Goal: Task Accomplishment & Management: Manage account settings

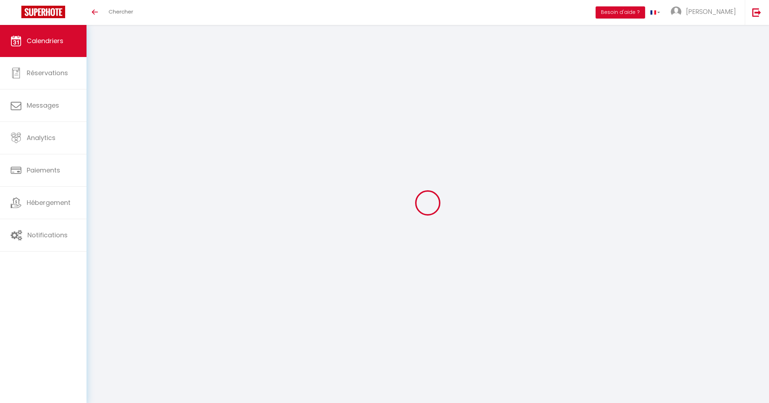
select select
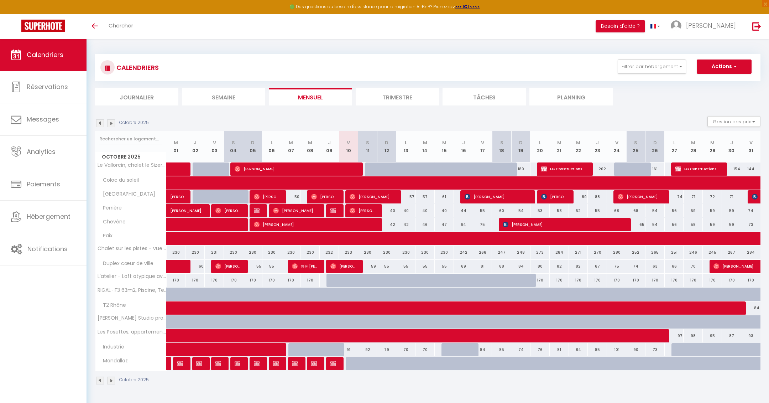
click at [371, 266] on div "59" at bounding box center [367, 266] width 19 height 13
type input "59"
select select "1"
type input "Sam 11 Octobre 2025"
type input "Dim 12 Octobre 2025"
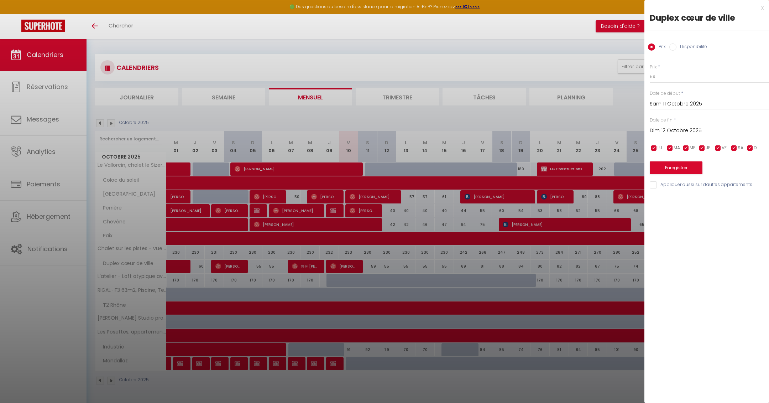
click at [683, 48] on label "Disponibilité" at bounding box center [691, 47] width 31 height 8
click at [676, 48] on input "Disponibilité" at bounding box center [672, 46] width 7 height 7
radio input "true"
radio input "false"
click at [676, 79] on select "Disponible Indisponible" at bounding box center [709, 77] width 119 height 14
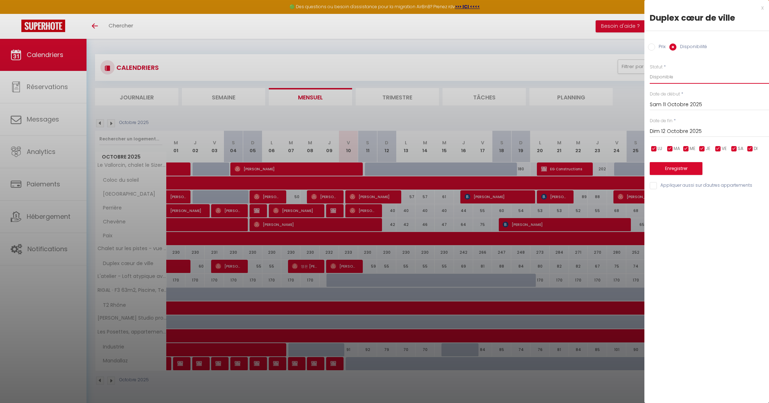
select select "0"
click at [650, 70] on select "Disponible Indisponible" at bounding box center [709, 77] width 119 height 14
click at [665, 169] on button "Enregistrer" at bounding box center [676, 168] width 53 height 13
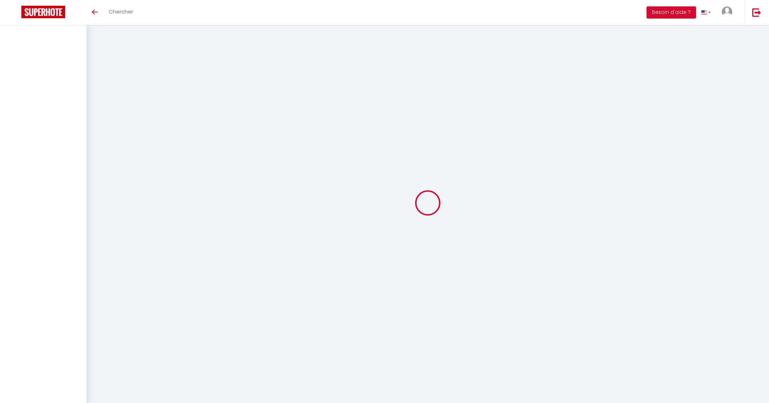
select select
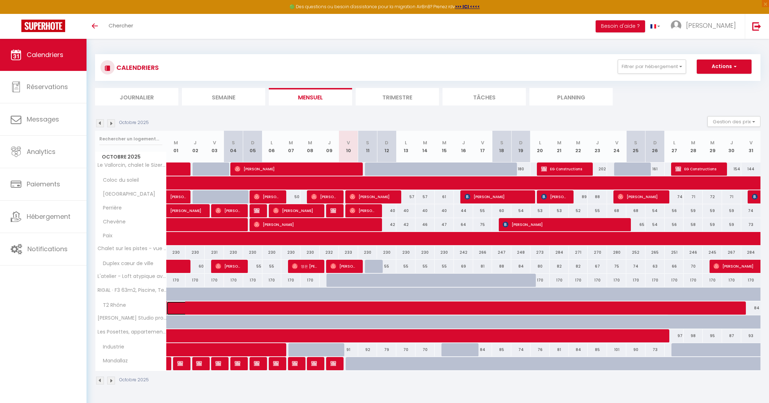
click at [307, 305] on span at bounding box center [422, 308] width 491 height 14
select select "OK"
select select "0"
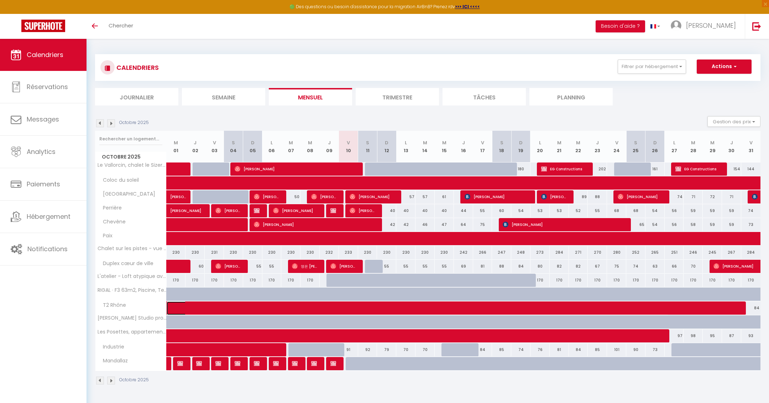
select select "1"
select select
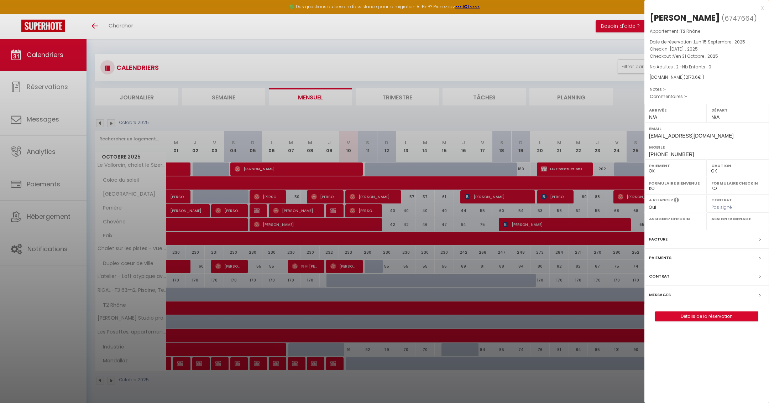
click at [763, 7] on div "x" at bounding box center [703, 8] width 119 height 9
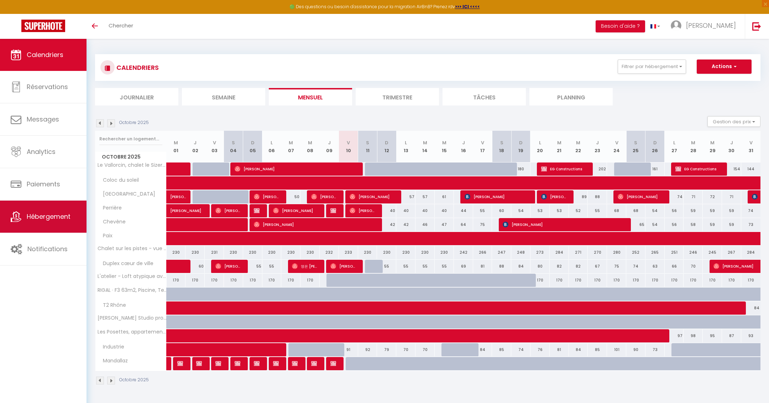
click at [43, 225] on link "Hébergement" at bounding box center [43, 216] width 87 height 32
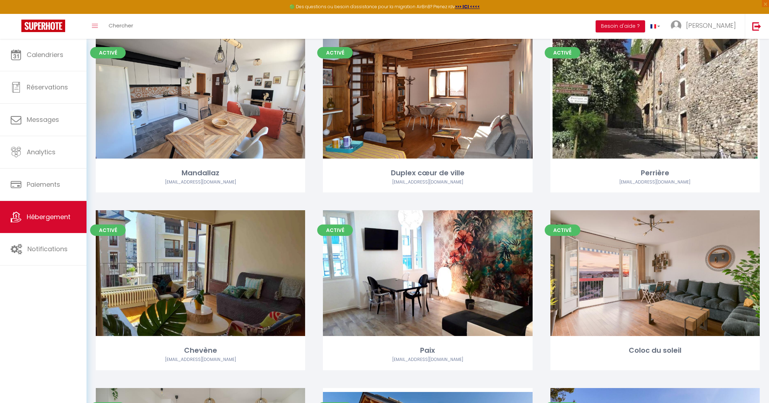
scroll to position [246, 0]
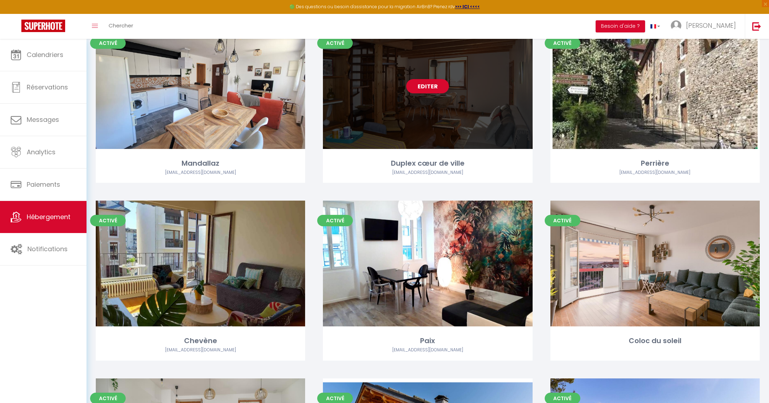
click at [428, 91] on link "Editer" at bounding box center [427, 86] width 43 height 14
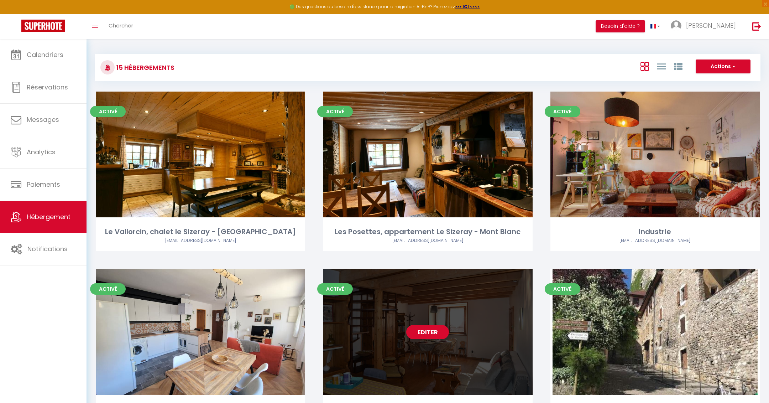
select select "3"
select select "2"
select select "1"
select select
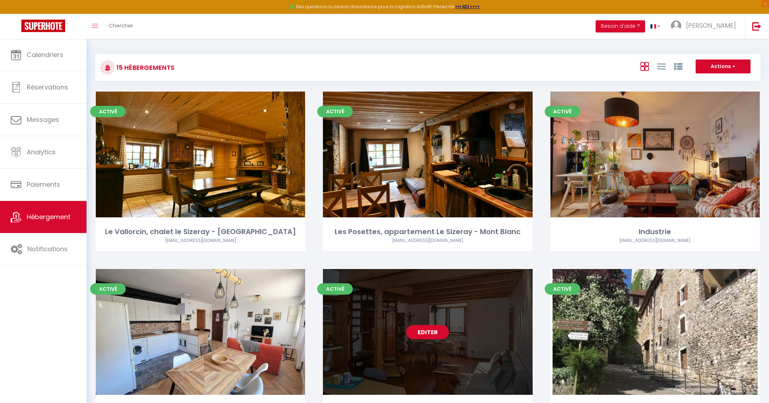
select select "28"
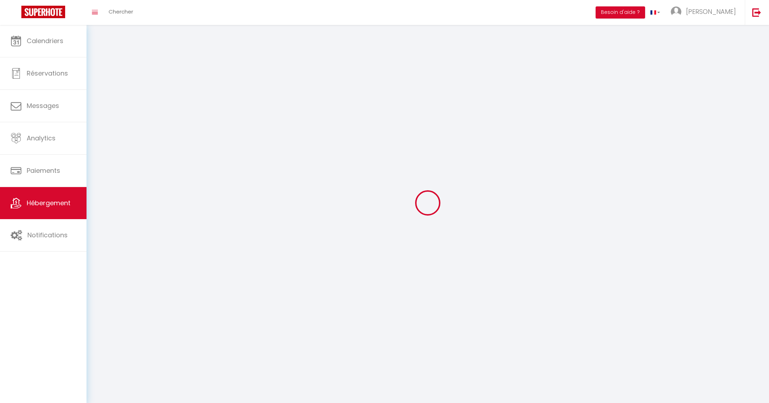
select select
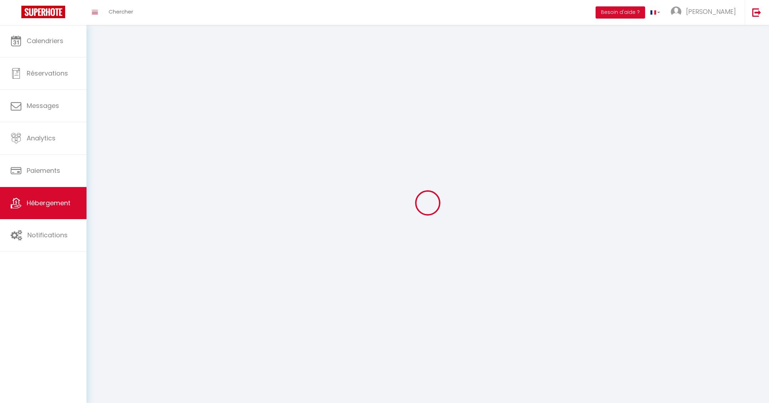
select select
checkbox input "false"
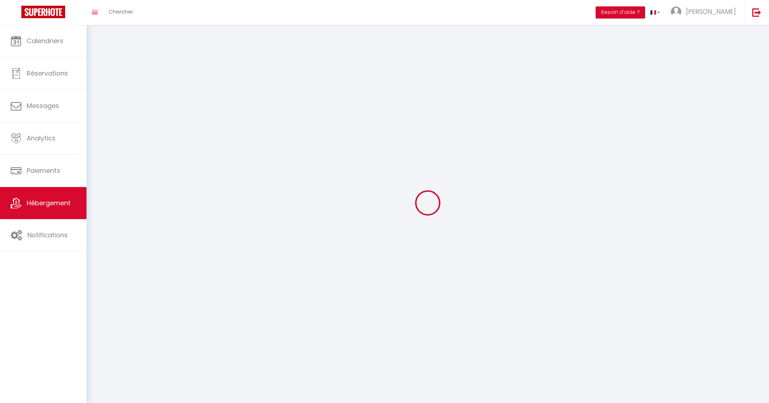
select select
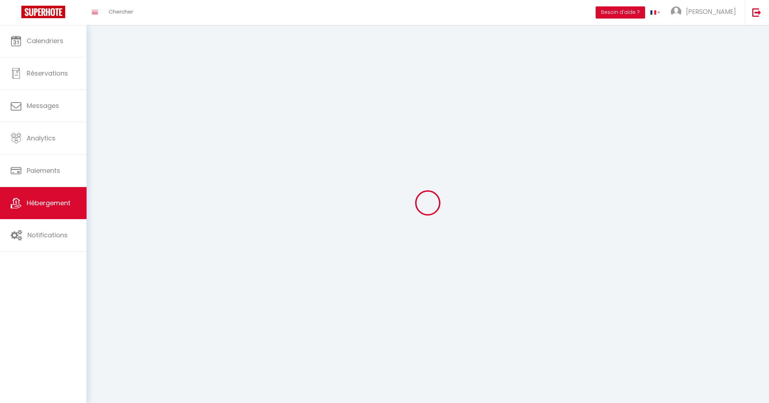
select select
checkbox input "false"
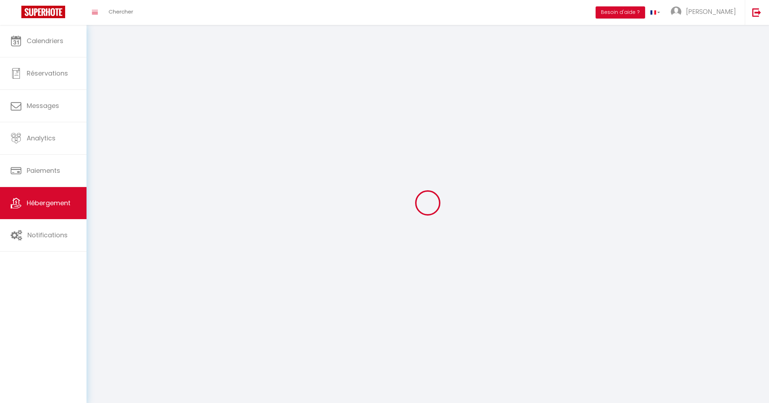
checkbox input "false"
select select
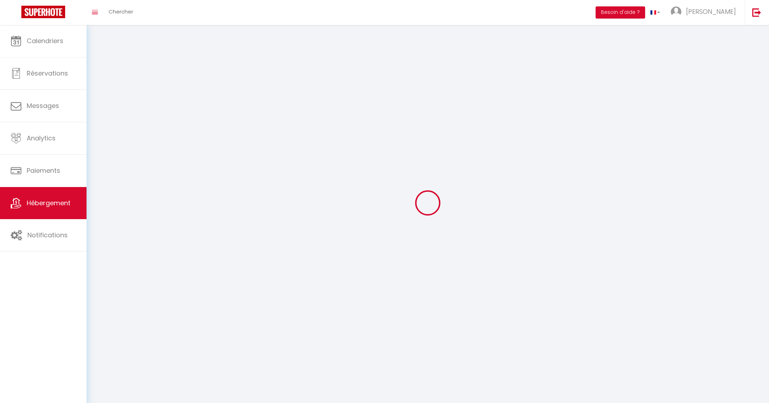
select select
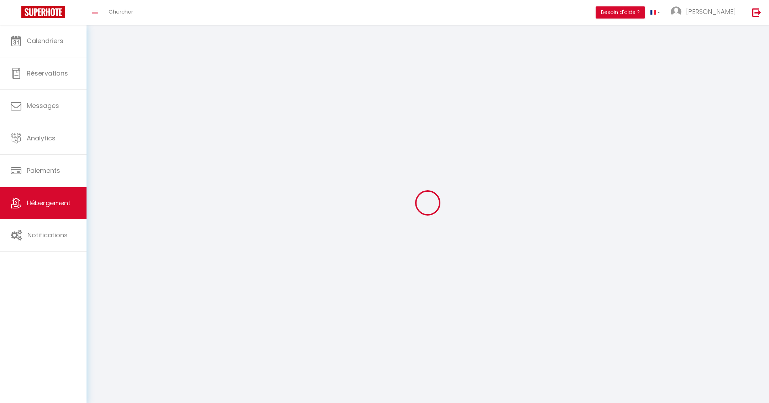
checkbox input "false"
select select
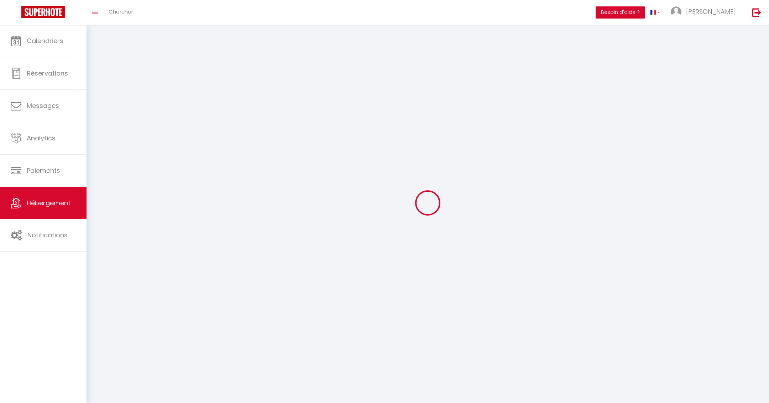
select select
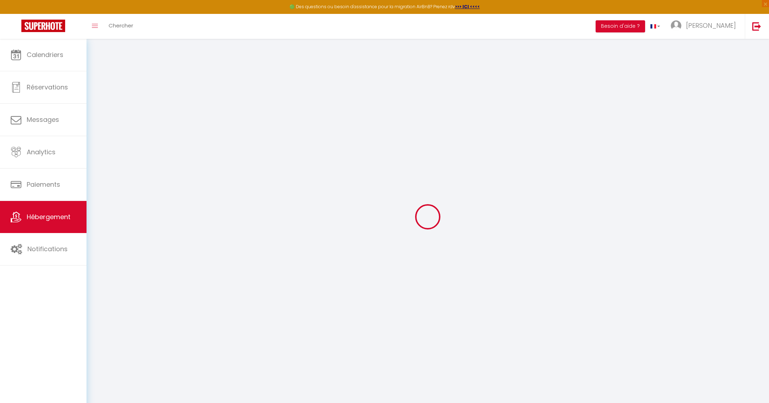
select select
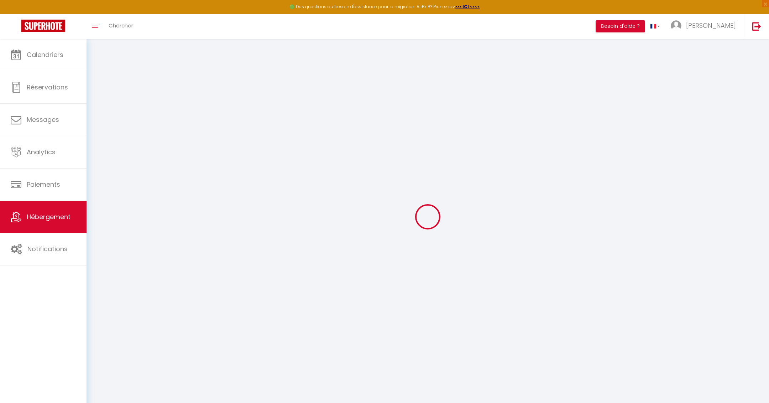
select select
checkbox input "false"
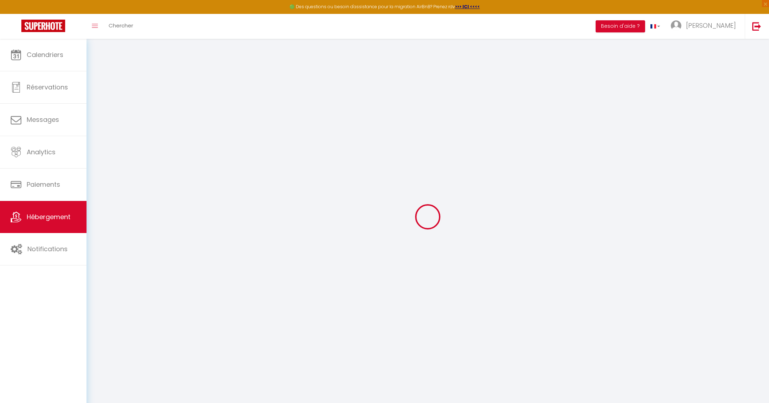
select select
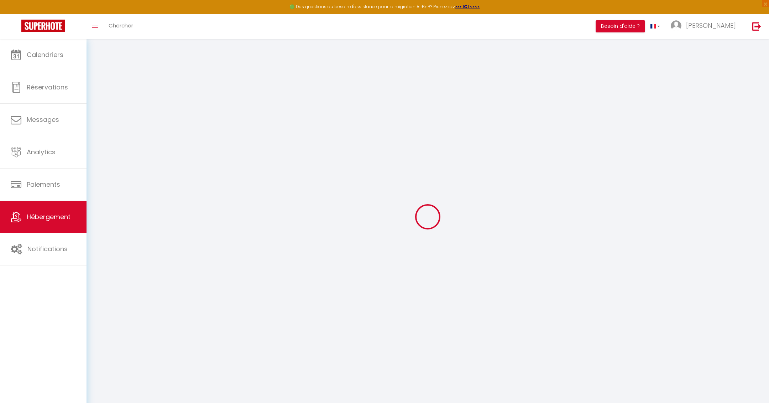
select select
checkbox input "false"
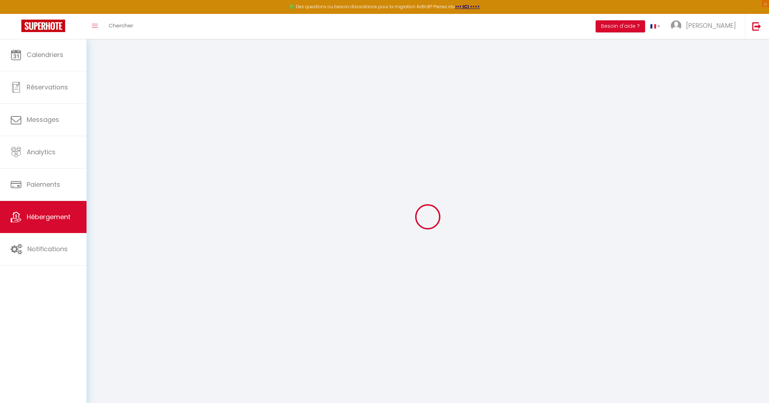
checkbox input "false"
select select
type input "Duplex cœur de ville"
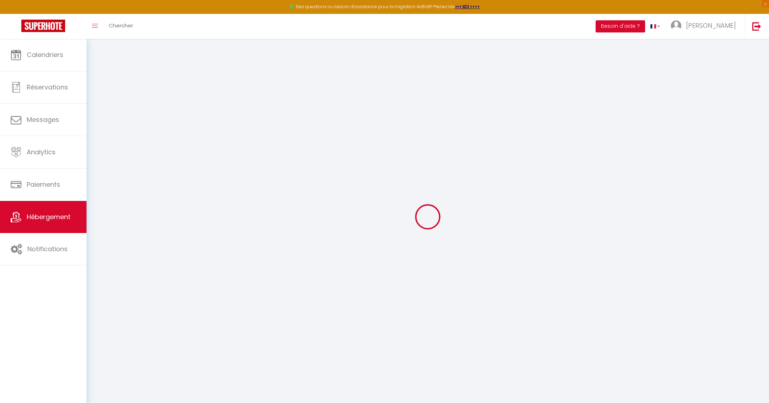
type input "[PERSON_NAME]"
type input "Simonnet"
type input "[STREET_ADDRESS]"
type input "74000"
type input "Annecy"
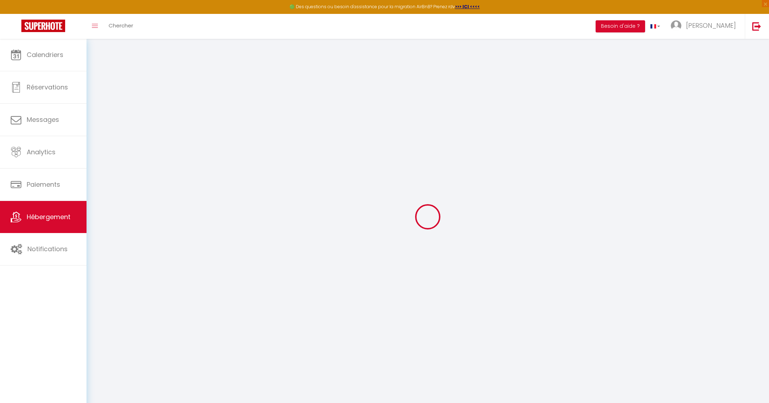
select select "2"
type input "50"
type input "0.85"
type input "500"
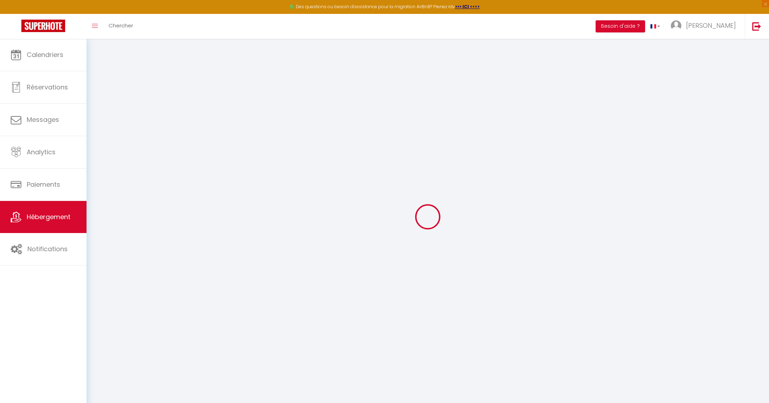
select select
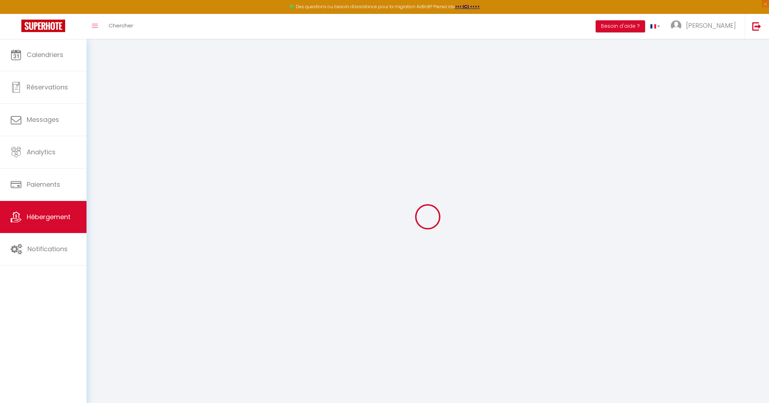
type input "[STREET_ADDRESS]"
type input "74000"
type input "Annecy"
type input "[EMAIL_ADDRESS][DOMAIN_NAME]"
select select "3948"
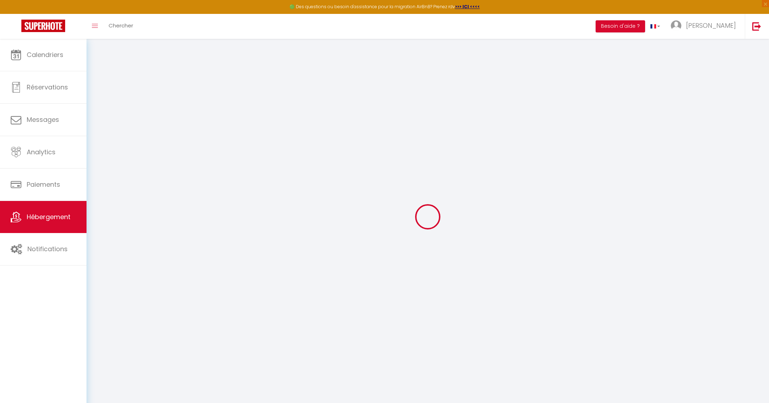
checkbox input "false"
type input "18"
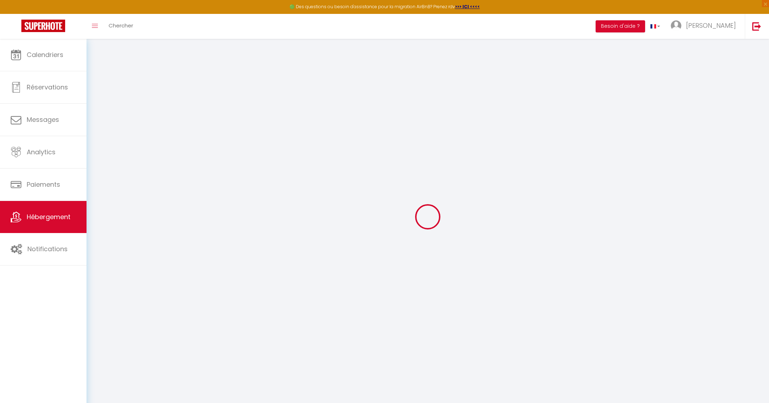
type input "0"
select select
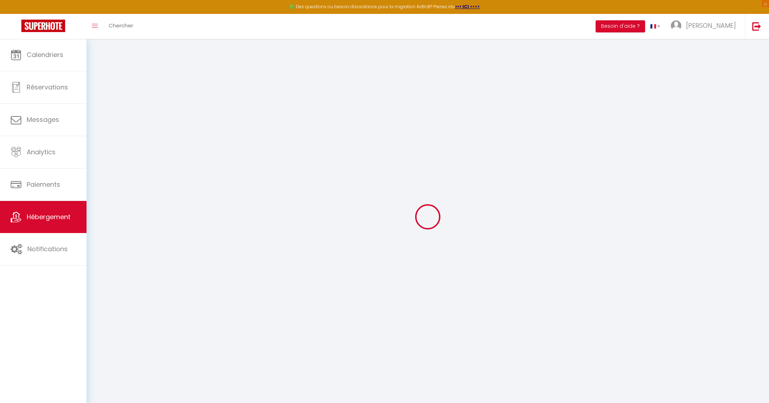
select select
checkbox input "false"
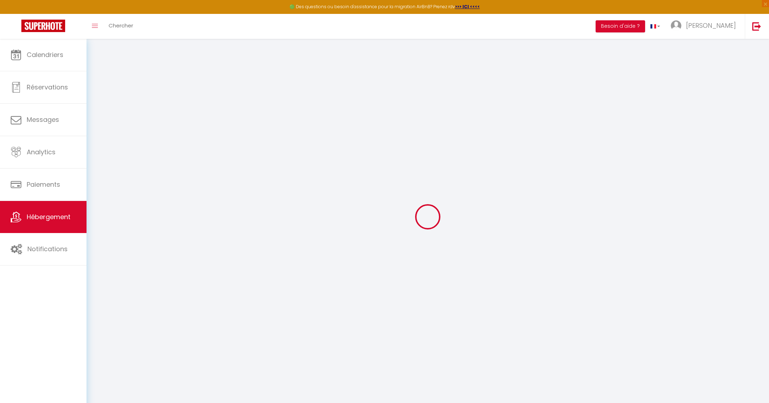
checkbox input "false"
select select
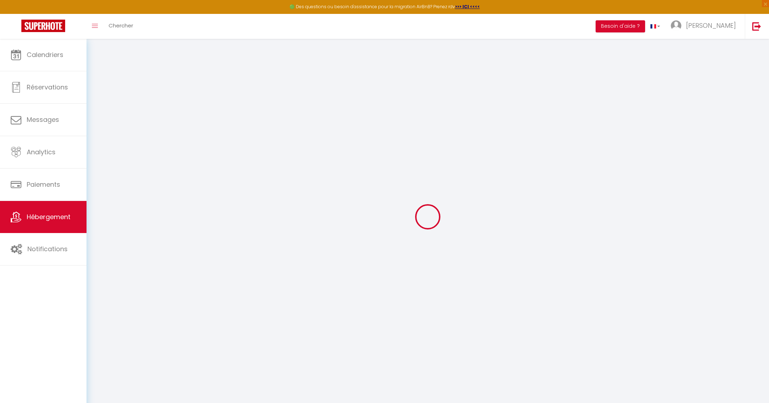
select select
checkbox input "false"
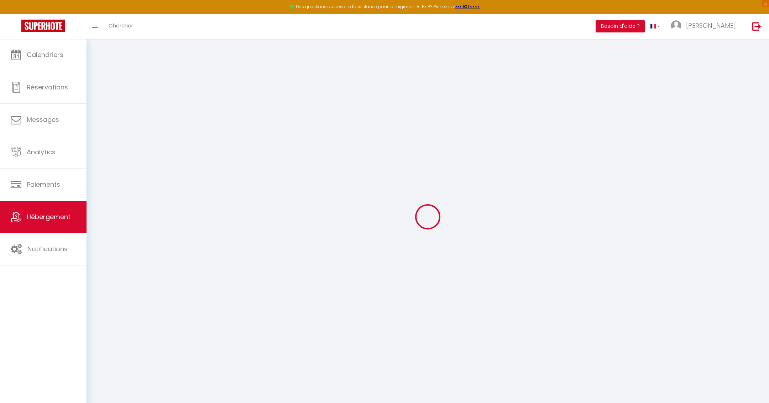
select select
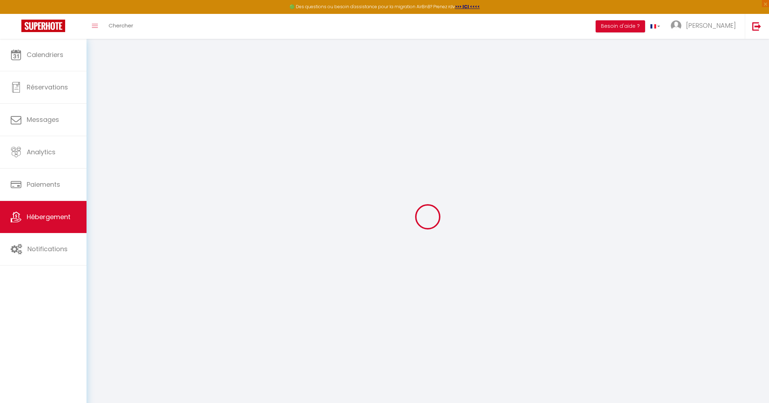
checkbox input "false"
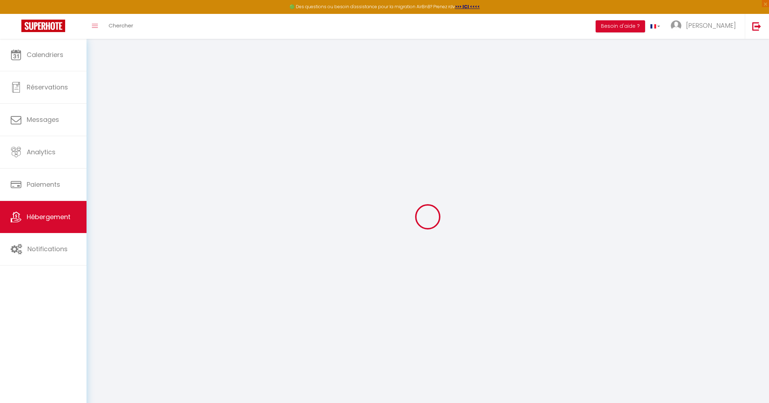
checkbox input "false"
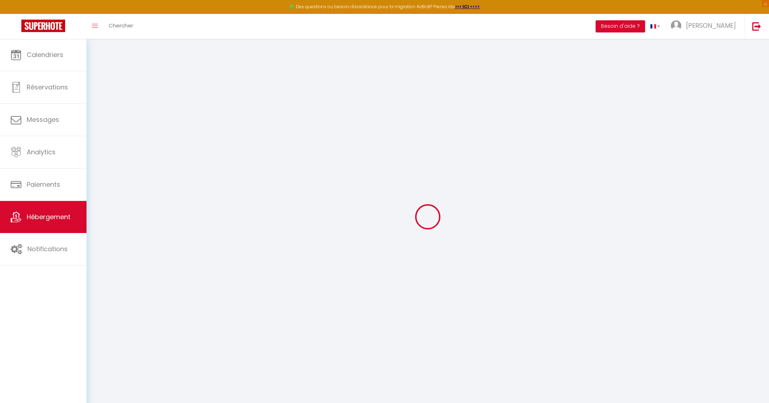
checkbox input "false"
select select "16:00"
select select "23:45"
select select "10:00"
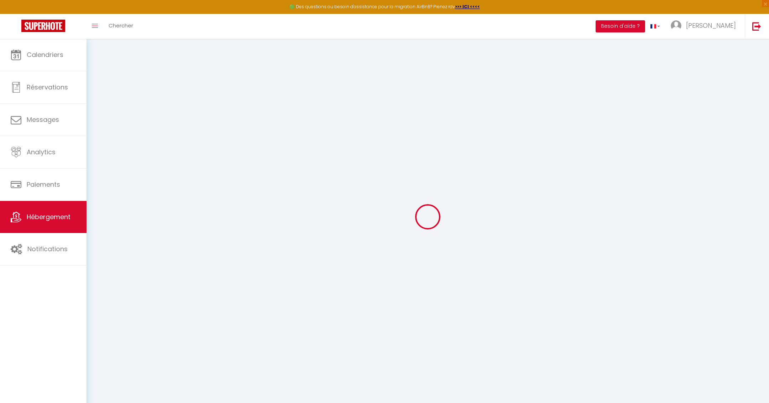
select select "30"
select select "120"
checkbox input "false"
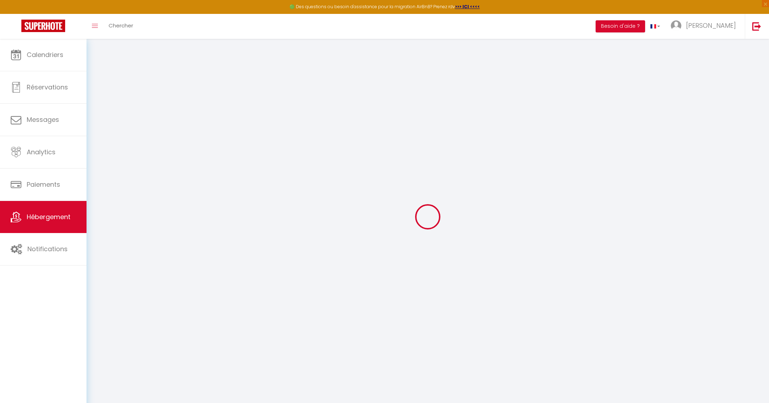
checkbox input "false"
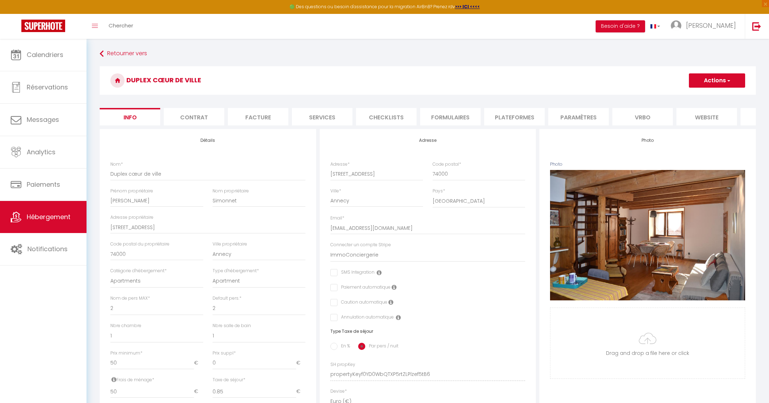
click at [338, 119] on li "Services" at bounding box center [322, 116] width 61 height 17
select select
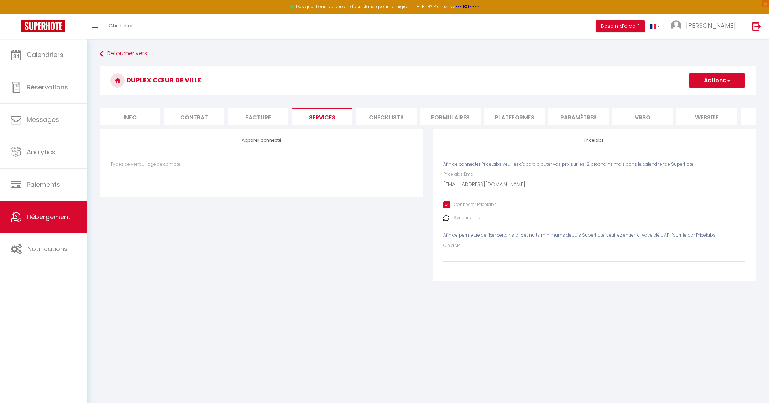
click at [447, 220] on img at bounding box center [446, 218] width 6 height 6
